Goal: Task Accomplishment & Management: Use online tool/utility

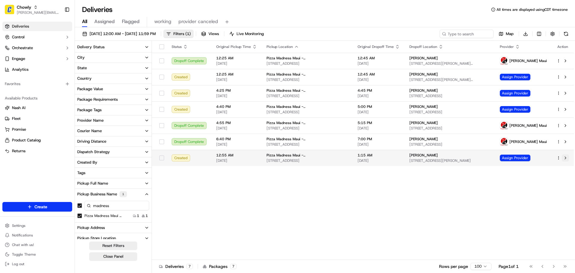
click at [566, 158] on button at bounding box center [565, 157] width 7 height 7
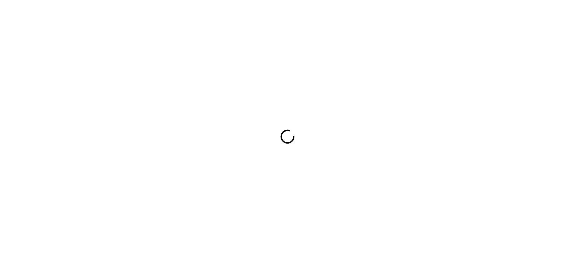
click at [65, 37] on div at bounding box center [287, 136] width 575 height 273
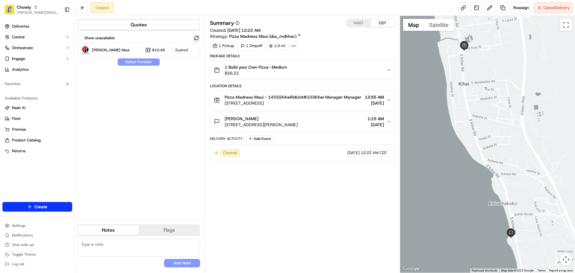
click at [196, 38] on button at bounding box center [196, 37] width 7 height 7
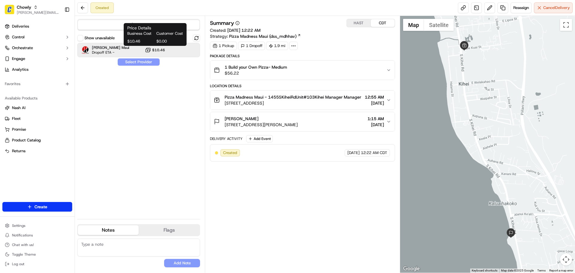
click at [152, 48] on button "$10.46" at bounding box center [155, 50] width 20 height 6
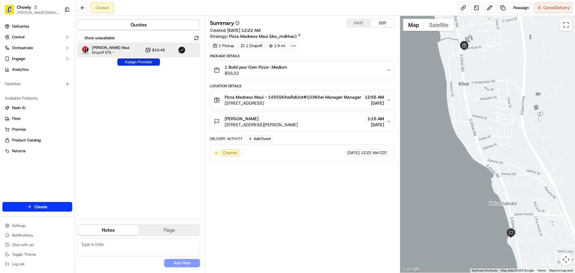
click at [144, 63] on button "Assign Provider" at bounding box center [138, 61] width 43 height 7
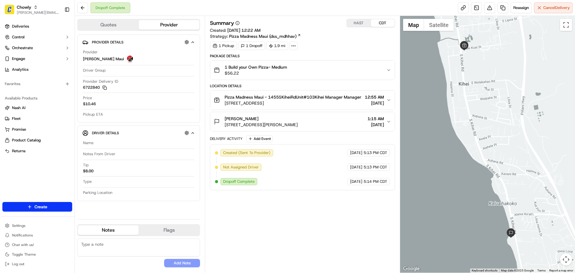
click at [307, 72] on div "1 Build your Own Pizza- Medium $56.22" at bounding box center [300, 70] width 172 height 12
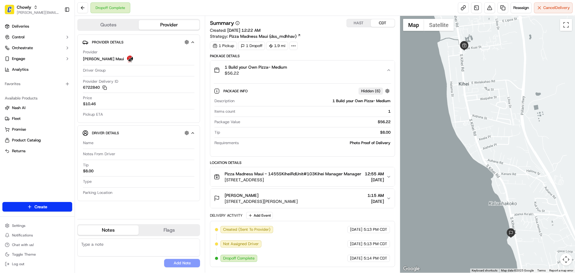
click at [307, 72] on div "1 Build your Own Pizza- Medium $56.22" at bounding box center [300, 70] width 172 height 12
